Goal: Task Accomplishment & Management: Use online tool/utility

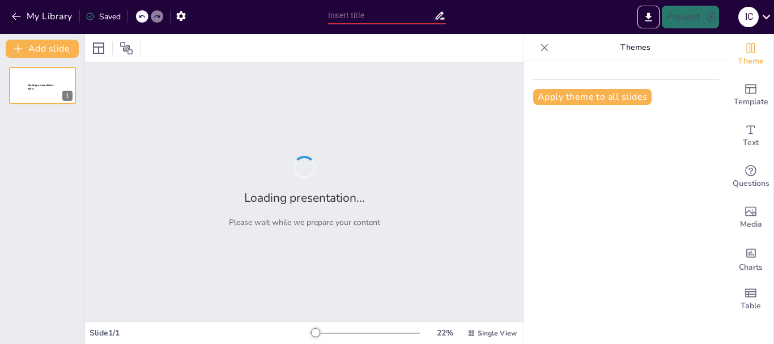
type input "Сценарій до Дня знань: Формування патріотичних цінностей у молоді"
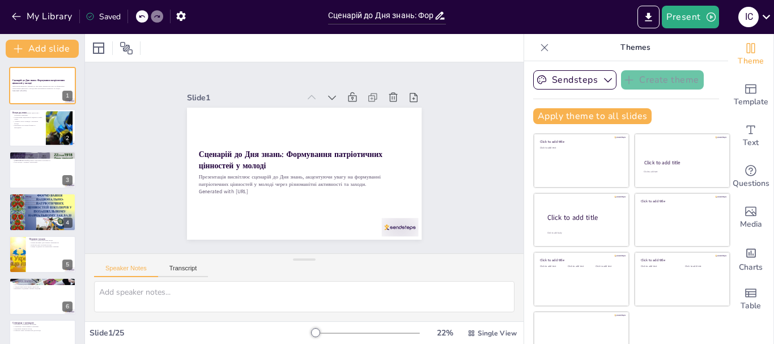
checkbox input "true"
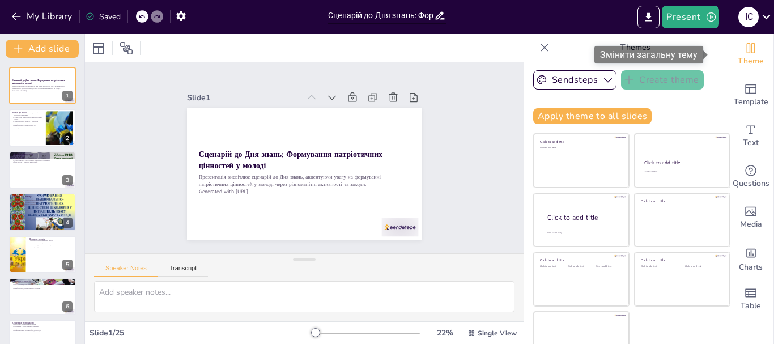
click at [741, 56] on span "Theme" at bounding box center [751, 61] width 26 height 12
checkbox input "true"
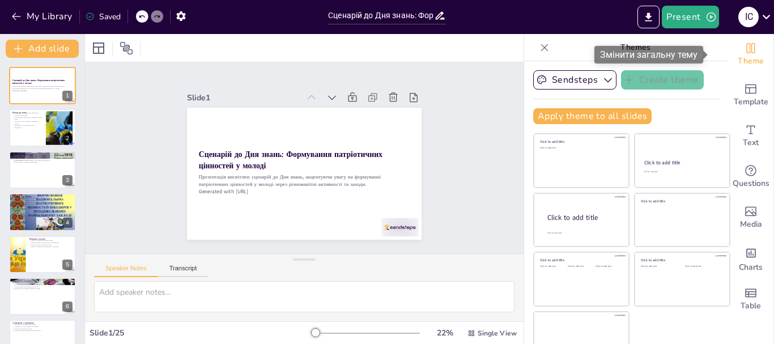
checkbox input "true"
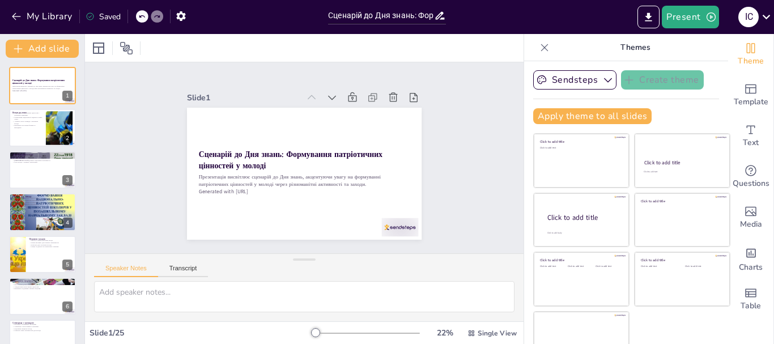
checkbox input "true"
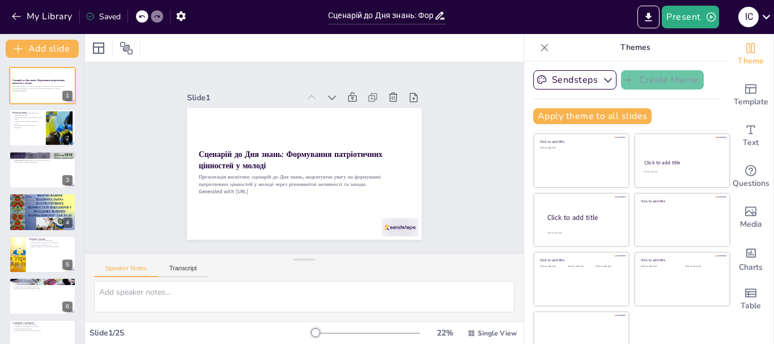
checkbox input "true"
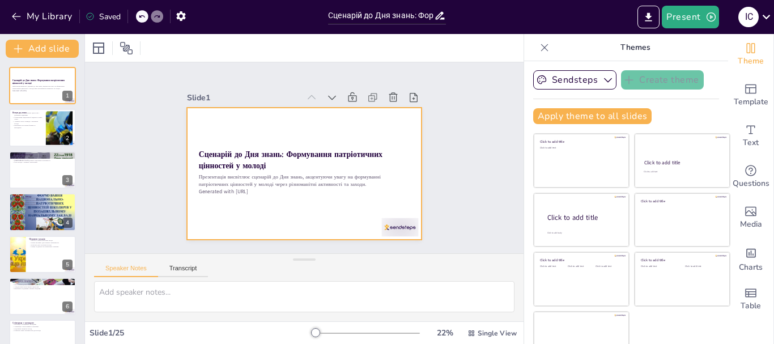
checkbox input "true"
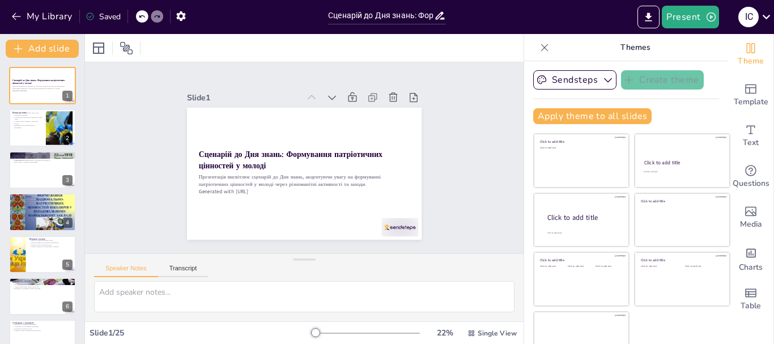
checkbox input "true"
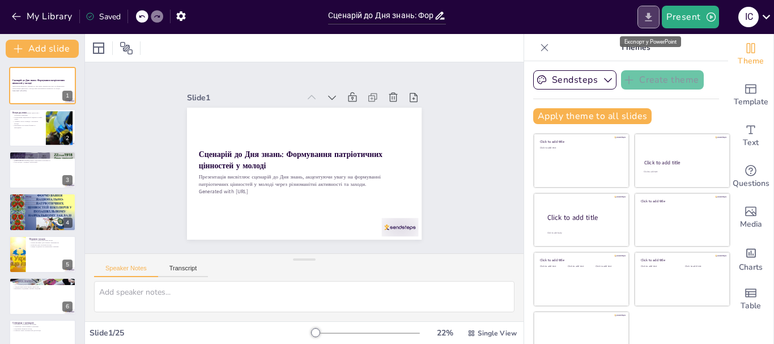
click at [650, 14] on icon "Export to PowerPoint" at bounding box center [649, 16] width 7 height 9
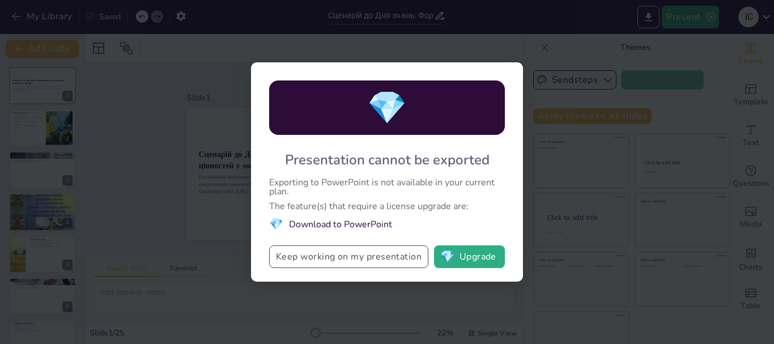
click at [325, 263] on button "Keep working on my presentation" at bounding box center [348, 256] width 159 height 23
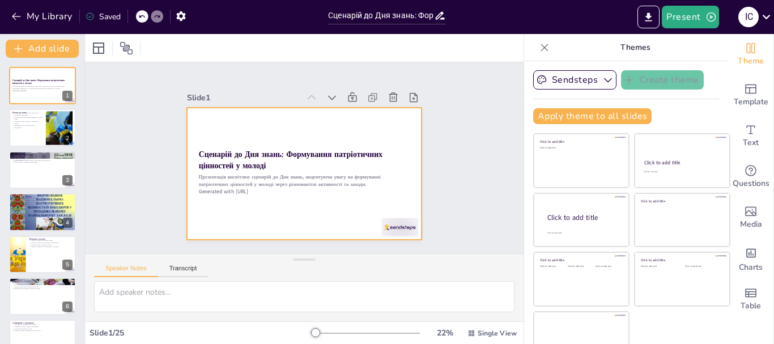
checkbox input "true"
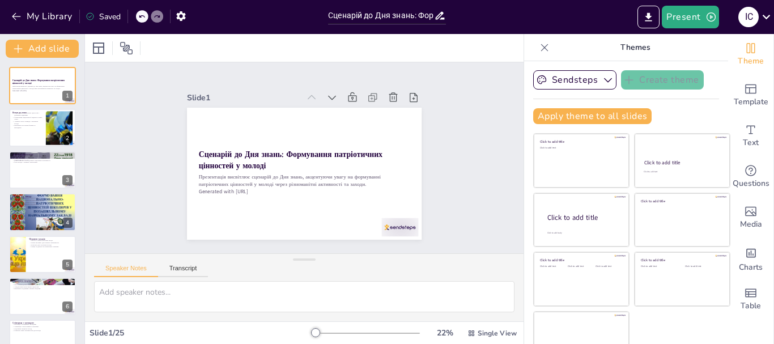
checkbox input "true"
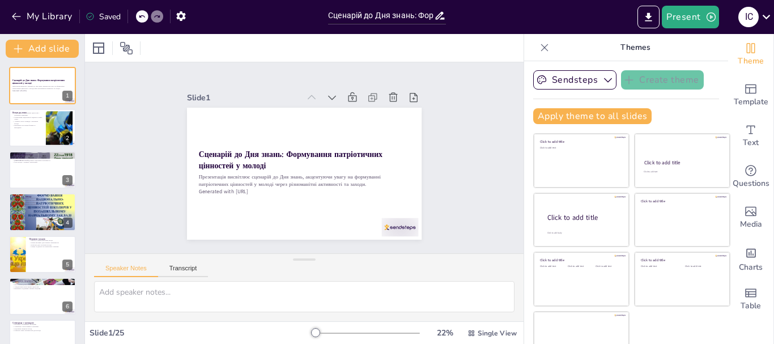
checkbox input "true"
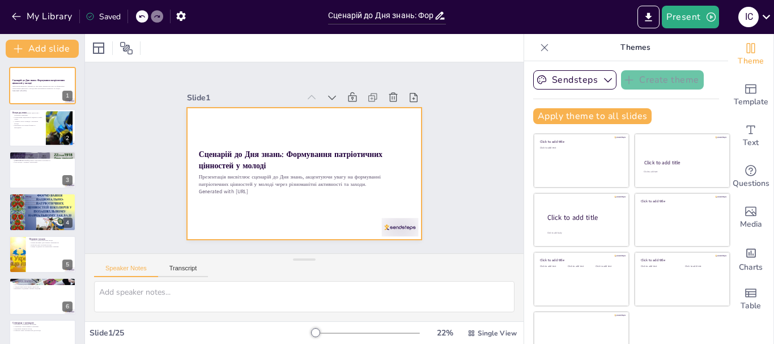
checkbox input "true"
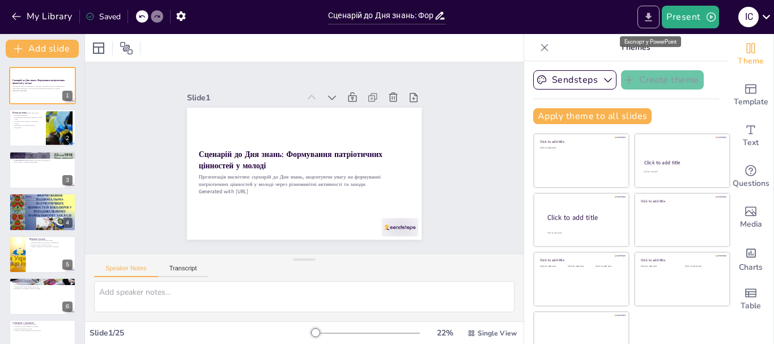
click at [648, 19] on icon "Export to PowerPoint" at bounding box center [649, 17] width 12 height 12
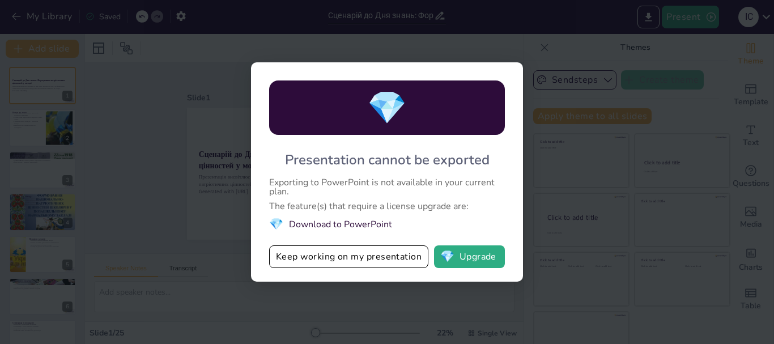
click at [497, 146] on div "💎 Presentation cannot be exported Exporting to PowerPoint is not available in y…" at bounding box center [387, 171] width 272 height 219
click at [464, 250] on button "💎 Upgrade" at bounding box center [469, 256] width 71 height 23
